Goal: Find specific page/section: Find specific page/section

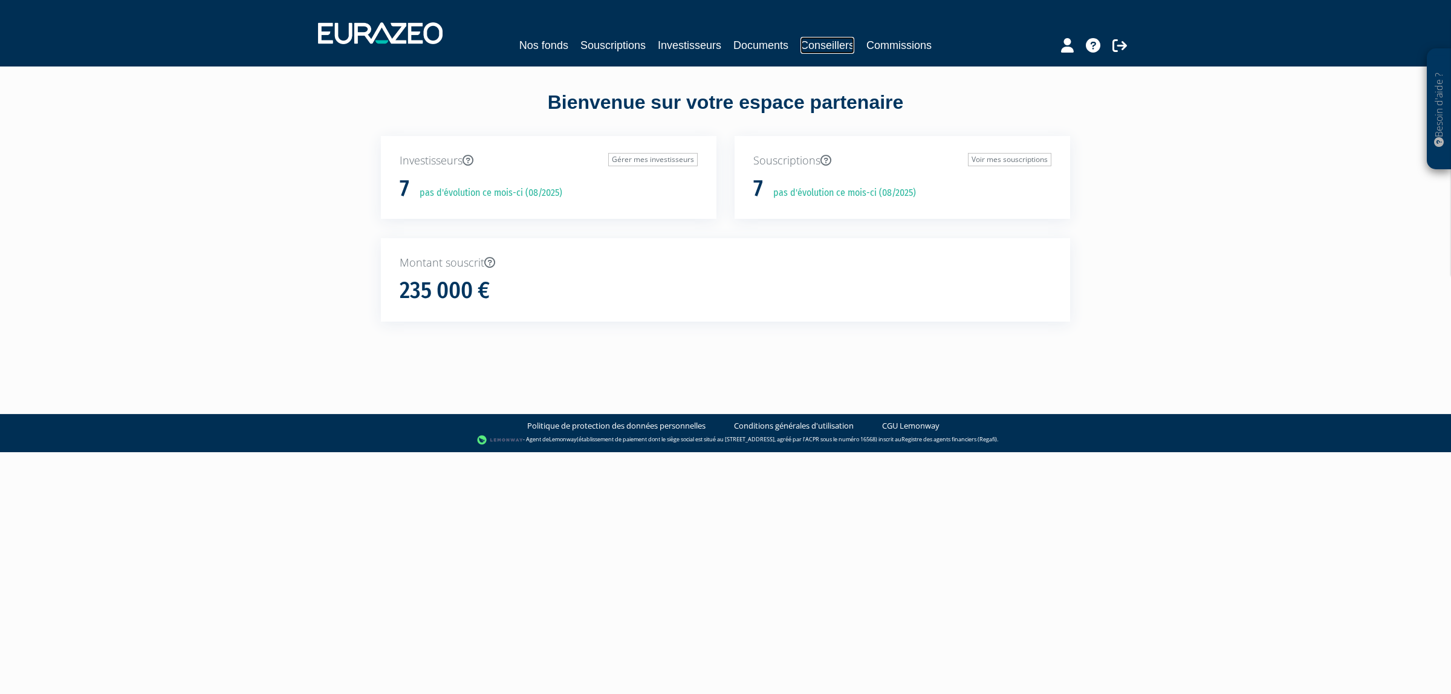
click at [854, 53] on link "Conseillers" at bounding box center [827, 45] width 54 height 17
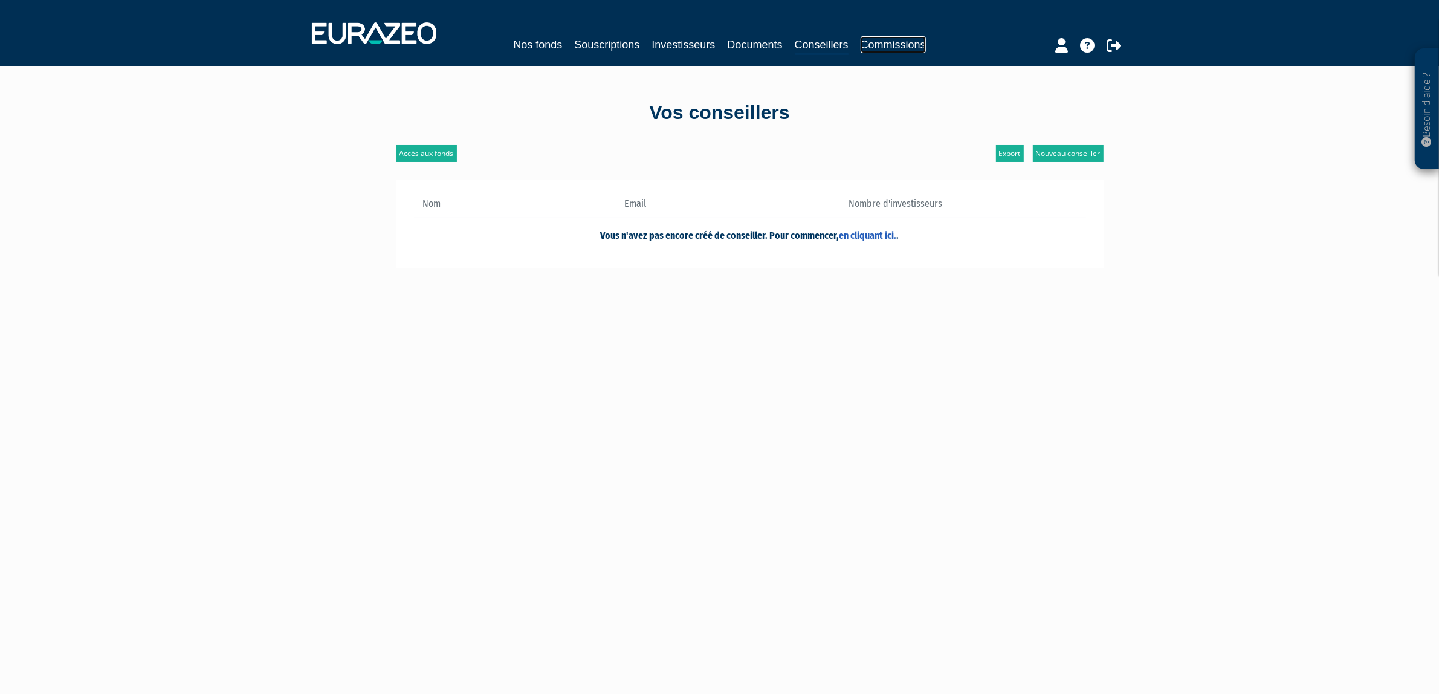
click at [908, 52] on link "Commissions" at bounding box center [893, 44] width 65 height 17
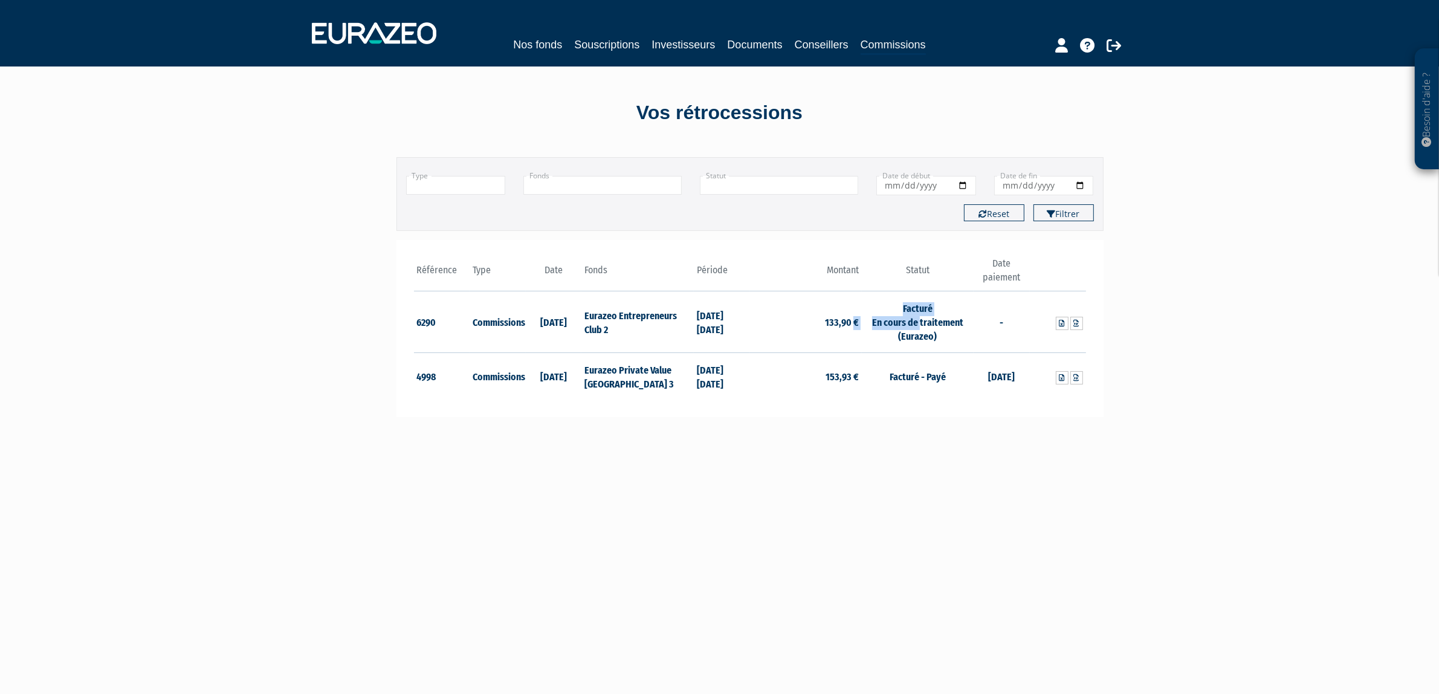
drag, startPoint x: 922, startPoint y: 322, endPoint x: 838, endPoint y: 320, distance: 83.4
click at [838, 320] on tr "6290 Commissions 31/07/2025 Eurazeo Entrepreneurs Club 2 31/12/2024 30/06/2025 …" at bounding box center [750, 322] width 672 height 62
